Goal: Task Accomplishment & Management: Manage account settings

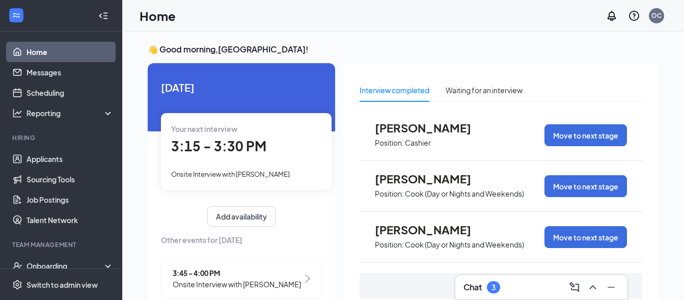
click at [416, 42] on div "👋 Good morning, [GEOGRAPHIC_DATA] ! [DATE] Your next interview 3:15 - 3:30 PM O…" at bounding box center [403, 185] width 562 height 307
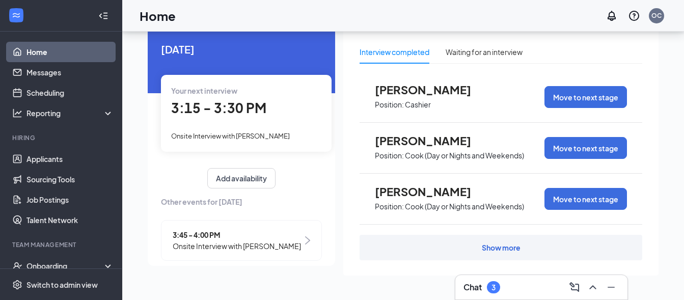
click at [263, 126] on div "Your next interview 3:15 - 3:30 PM Onsite Interview with [PERSON_NAME]" at bounding box center [246, 113] width 171 height 76
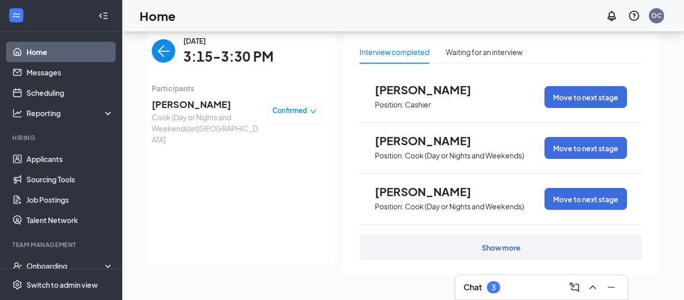
click at [189, 108] on span "[PERSON_NAME]" at bounding box center [205, 104] width 107 height 14
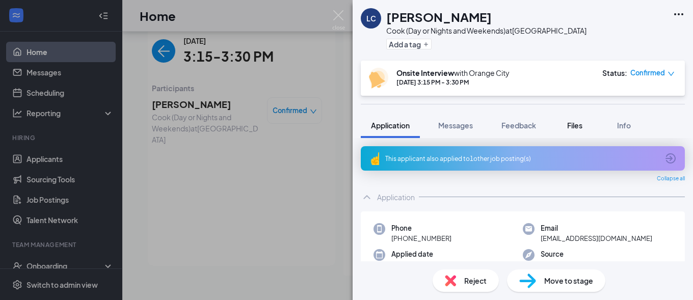
click at [584, 130] on div "Files" at bounding box center [574, 125] width 20 height 10
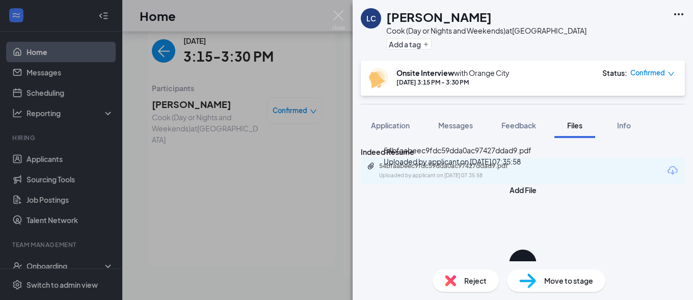
click at [495, 171] on div "54bfaabeec9fdc59dda0ac97427ddad9.pdf Uploaded by applicant on [DATE] 07:35:58" at bounding box center [458, 158] width 148 height 26
click at [496, 180] on div "Uploaded by applicant on [DATE] 07:35:58" at bounding box center [455, 176] width 153 height 8
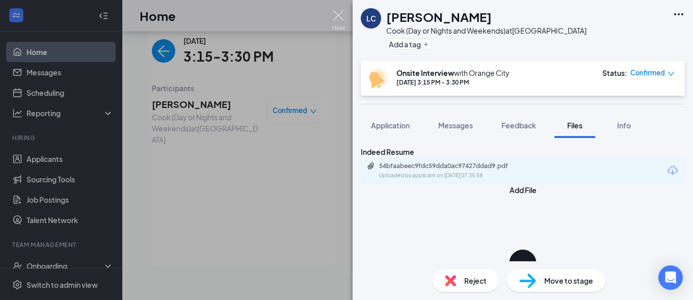
click at [335, 18] on img at bounding box center [338, 20] width 13 height 20
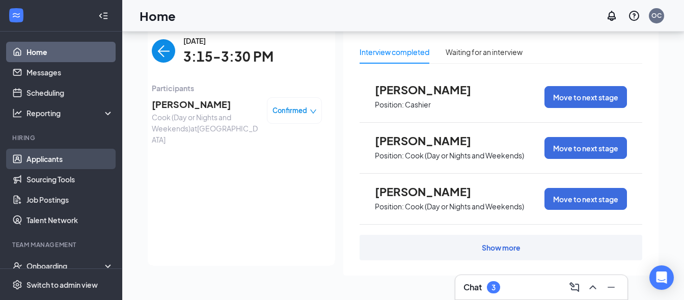
click at [54, 160] on link "Applicants" at bounding box center [69, 159] width 87 height 20
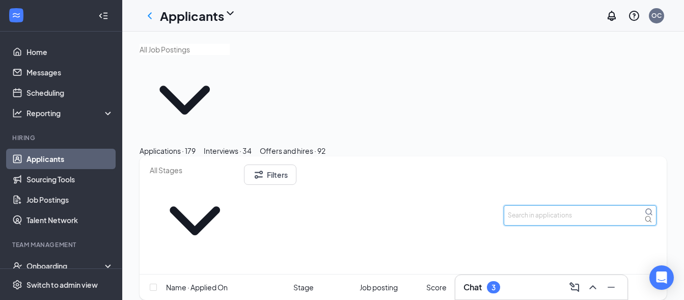
click at [576, 205] on input "text" at bounding box center [580, 215] width 153 height 20
drag, startPoint x: 544, startPoint y: 146, endPoint x: 435, endPoint y: 145, distance: 109.0
click at [504, 205] on input "[PERSON_NAME]" at bounding box center [580, 215] width 153 height 20
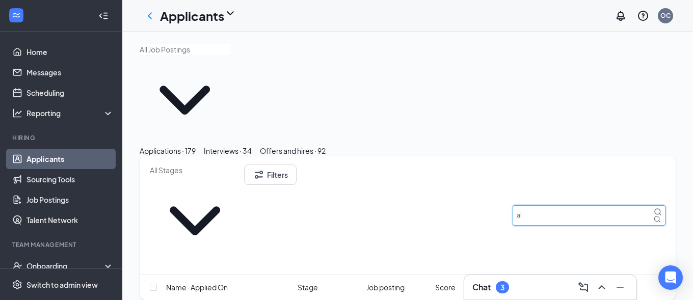
type input "ali"
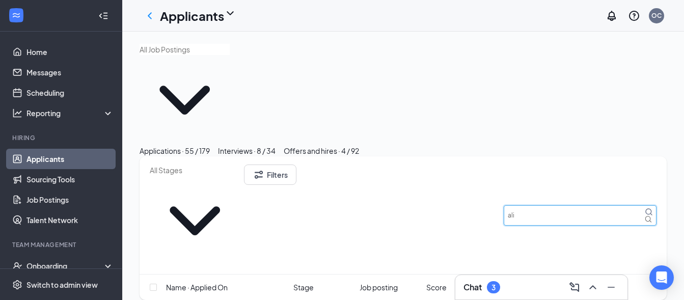
drag, startPoint x: 589, startPoint y: 146, endPoint x: 314, endPoint y: 154, distance: 275.7
click at [504, 205] on input "ali" at bounding box center [580, 215] width 153 height 20
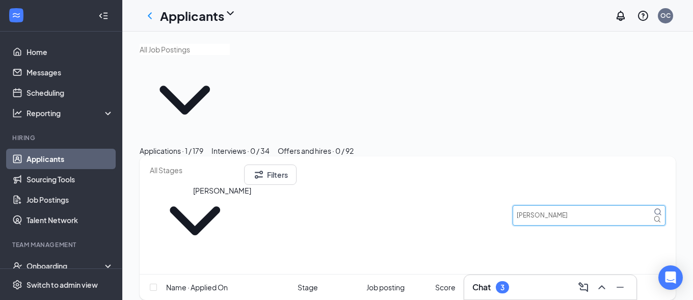
type input "[PERSON_NAME]"
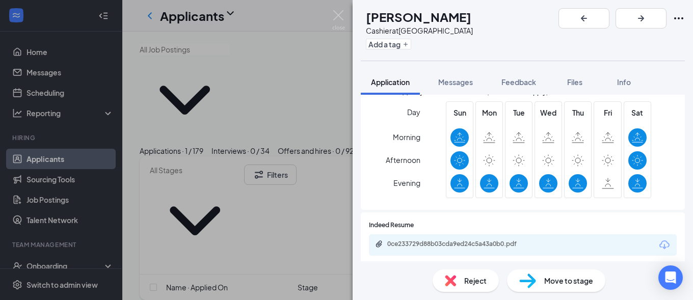
scroll to position [220, 0]
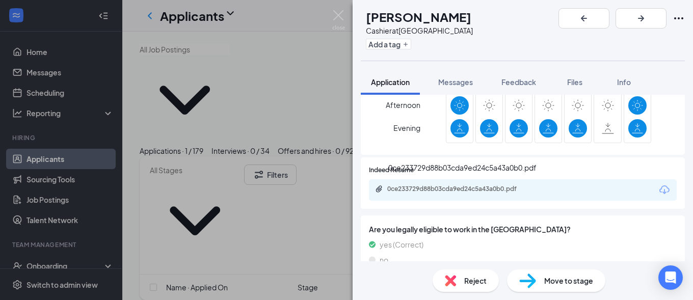
click at [456, 190] on div "0ce233729d88b03cda9ed24c5a43a0b0.pdf" at bounding box center [458, 189] width 143 height 8
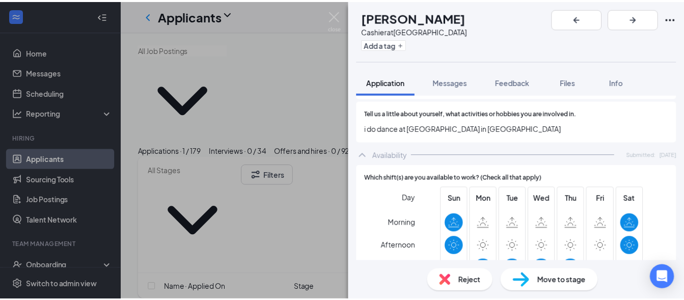
scroll to position [825, 0]
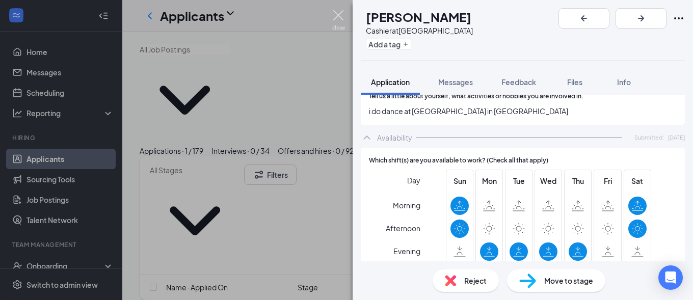
click at [342, 17] on img at bounding box center [338, 20] width 13 height 20
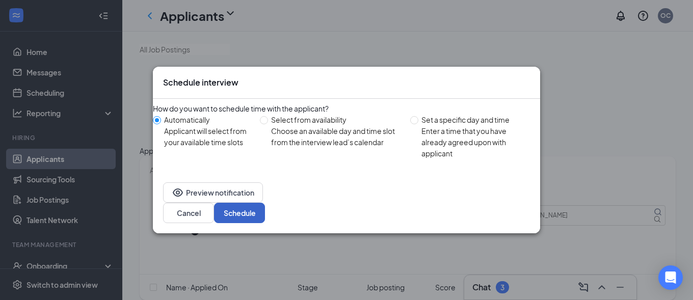
click at [265, 212] on button "Schedule" at bounding box center [239, 213] width 51 height 20
